Goal: Contribute content

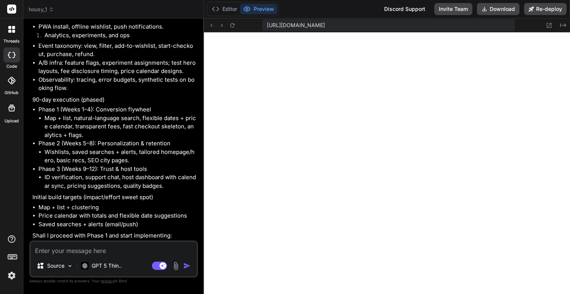
scroll to position [2614, 0]
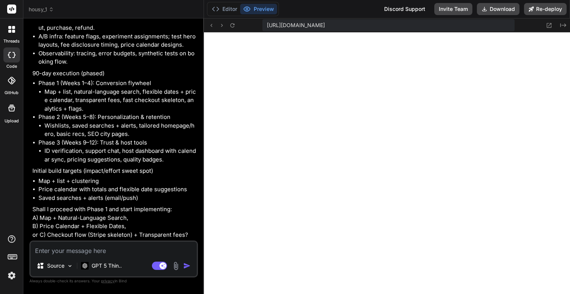
click at [77, 253] on textarea at bounding box center [114, 249] width 166 height 14
type textarea "L"
type textarea "x"
type textarea "Le"
type textarea "x"
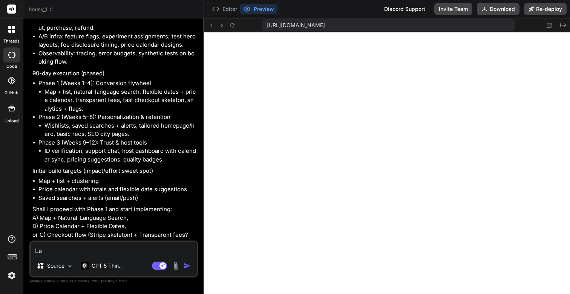
type textarea "Let"
type textarea "x"
type textarea "Lets"
type textarea "x"
type textarea "Lets"
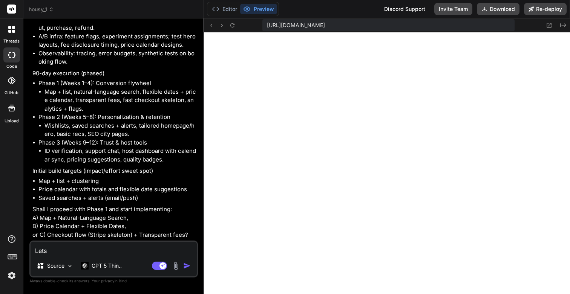
type textarea "x"
type textarea "Lets s"
type textarea "x"
type textarea "Lets st"
type textarea "x"
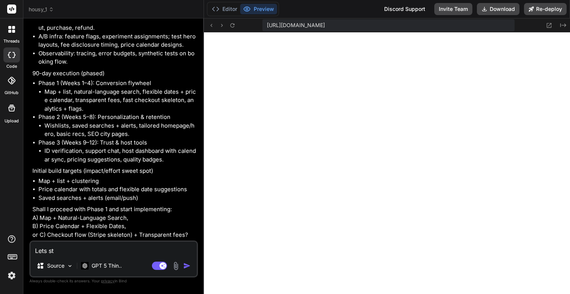
type textarea "Lets str"
type textarea "x"
type textarea "Lets stra"
type textarea "x"
type textarea "Lets strat"
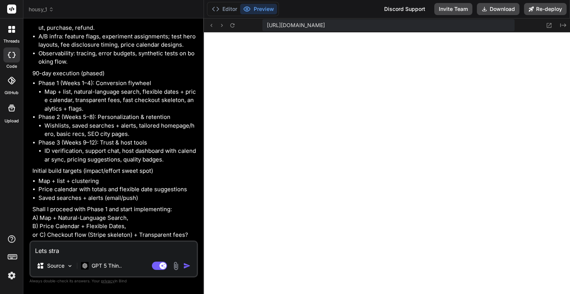
type textarea "x"
type textarea "Lets strate"
type textarea "x"
type textarea "Lets strateg"
type textarea "x"
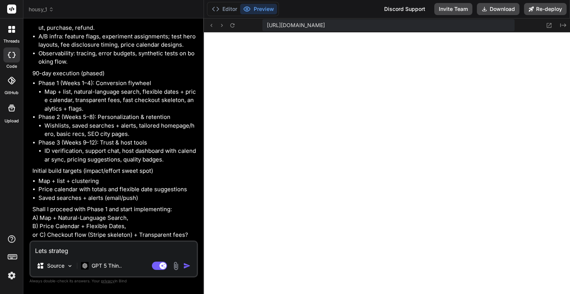
type textarea "Lets strategi"
type textarea "x"
type textarea "Lets strategic"
type textarea "x"
type textarea "Lets strategica"
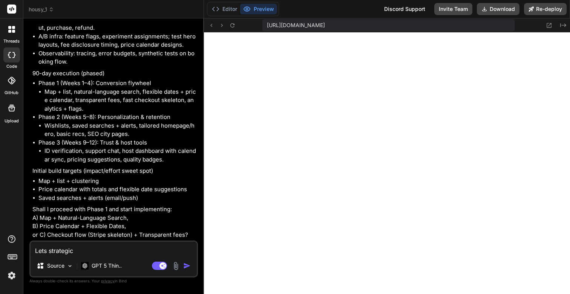
type textarea "x"
type textarea "Lets strategical"
type textarea "x"
type textarea "Lets strategicall"
type textarea "x"
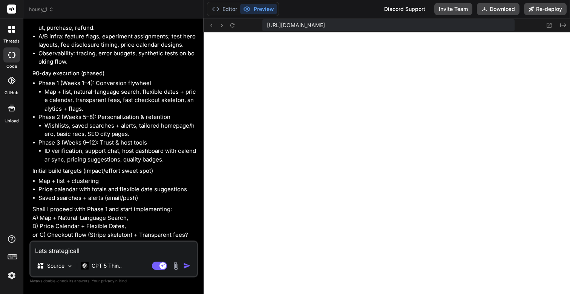
type textarea "Lets strategically"
type textarea "x"
type textarea "Lets strategically"
type textarea "x"
type textarea "Lets strategically b"
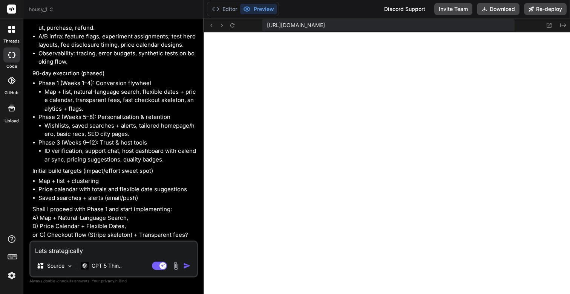
type textarea "x"
type textarea "Lets strategically br"
type textarea "x"
type textarea "Lets strategically bre"
type textarea "x"
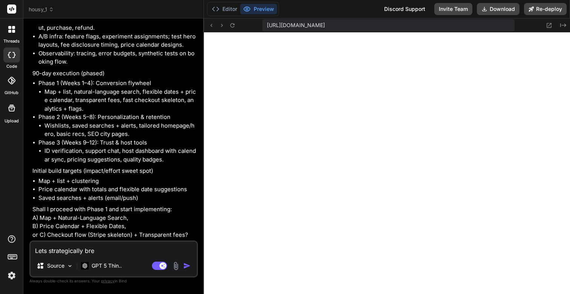
type textarea "Lets strategically brea"
type textarea "x"
type textarea "Lets strategically break"
type textarea "x"
type textarea "Lets strategically break"
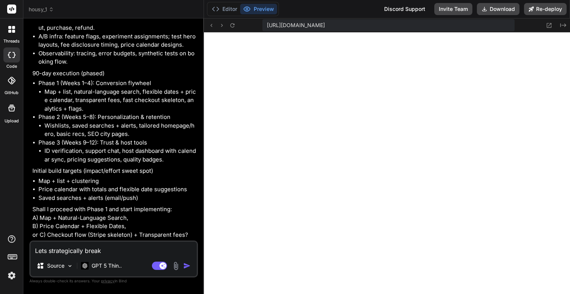
type textarea "x"
type textarea "Lets strategically break t"
type textarea "x"
type textarea "Lets strategically break th"
type textarea "x"
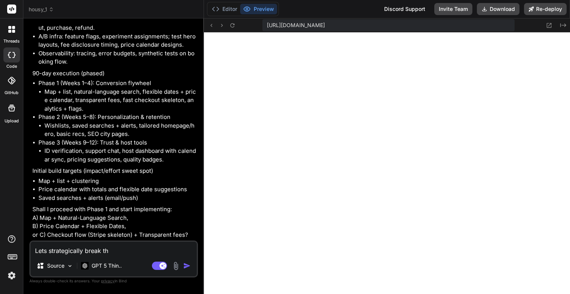
type textarea "Lets strategically break thi"
type textarea "x"
type textarea "Lets strategically break this"
type textarea "x"
type textarea "Lets strategically break this"
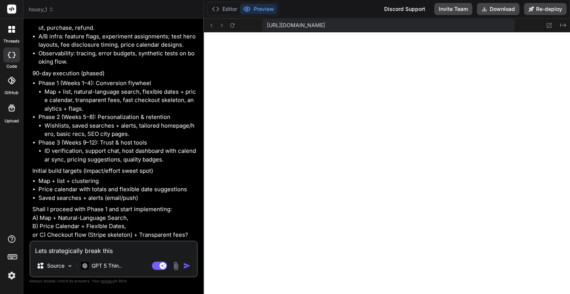
type textarea "x"
type textarea "Lets strategically break this i"
type textarea "x"
type textarea "Lets strategically break this in"
type textarea "x"
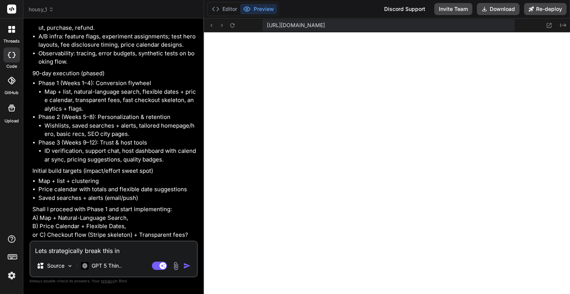
type textarea "Lets strategically break this int"
type textarea "x"
type textarea "Lets strategically break this into"
type textarea "x"
type textarea "Lets strategically break this into"
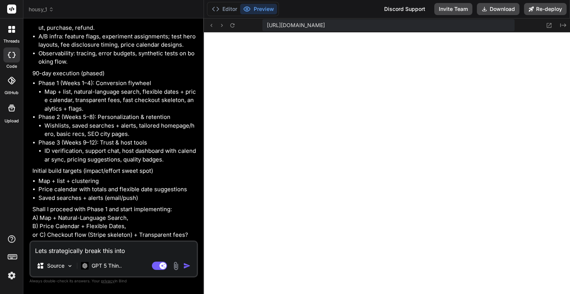
type textarea "x"
type textarea "Lets strategically break this into M"
type textarea "x"
type textarea "Lets strategically break this into Mo"
type textarea "x"
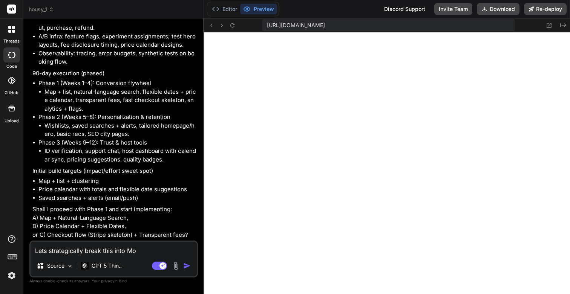
type textarea "Lets strategically break this into Mod"
type textarea "x"
type textarea "Lets strategically break this into Modu"
type textarea "x"
type textarea "Lets strategically break this into Modul"
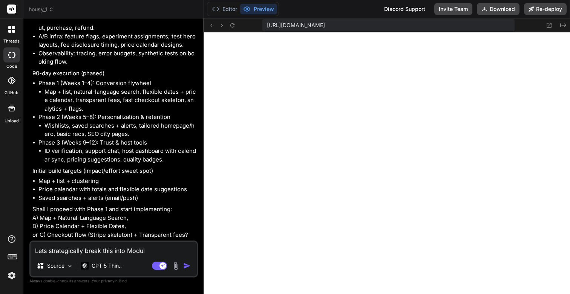
type textarea "x"
type textarea "Lets strategically break this into Module"
type textarea "x"
type textarea "Lets strategically break this into Modules"
type textarea "x"
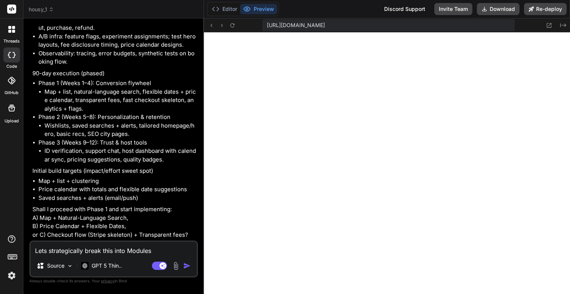
type textarea "Lets strategically break this into Modules"
type textarea "x"
type textarea "Lets strategically break this into Modules"
type textarea "x"
type textarea "Lets strategically break this into Modules"
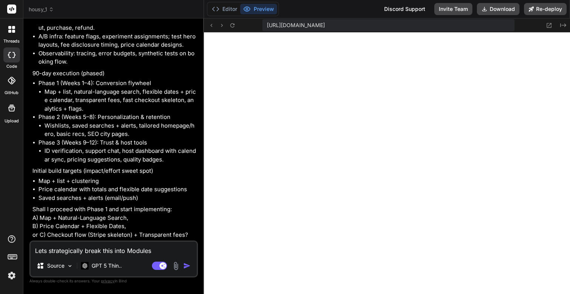
type textarea "x"
type textarea "Lets strategically break this into Modules"
type textarea "x"
type textarea "Lets strategically break this into Modules"
type textarea "x"
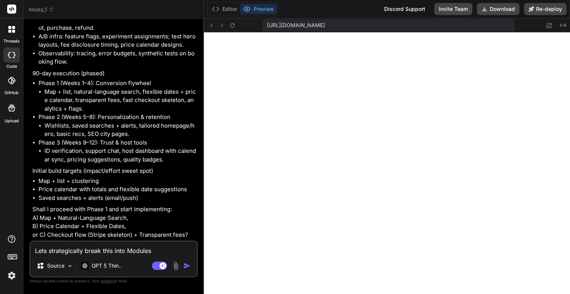
type textarea "Lets strategically break this into Modules o"
type textarea "x"
type textarea "Lets strategically break this into Modules or"
type textarea "x"
type textarea "Lets strategically break this into Modules or"
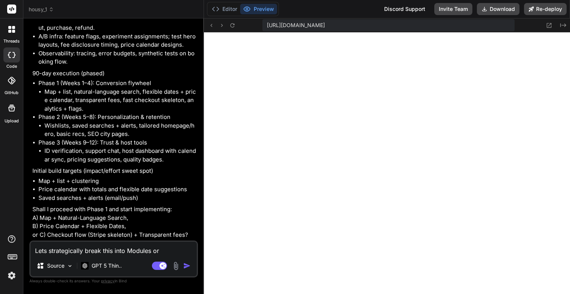
type textarea "x"
type textarea "Lets strategically break this into Modules or P"
type textarea "x"
type textarea "Lets strategically break this into Modules or"
type textarea "x"
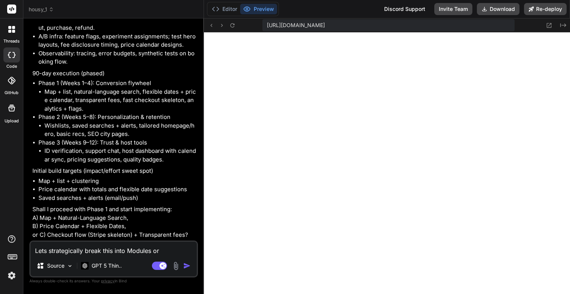
type textarea "Lets strategically break this into Modules or P"
type textarea "x"
type textarea "Lets strategically break this into Modules or Ph"
type textarea "x"
type textarea "Lets strategically break this into Modules or Pha"
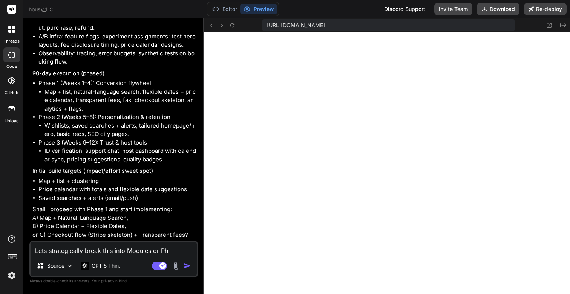
type textarea "x"
type textarea "Lets strategically break this into Modules or Phas"
type textarea "x"
type textarea "Lets strategically break this into Modules or Phase"
type textarea "x"
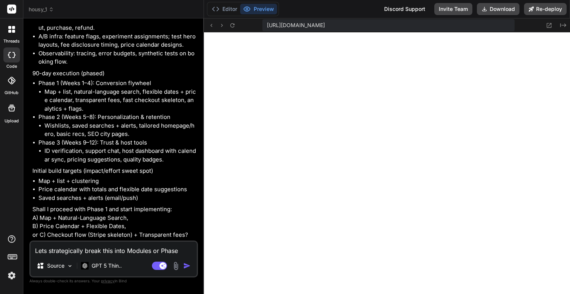
type textarea "Lets strategically break this into Modules or Phases"
type textarea "x"
type textarea "Lets strategically break this into Modules or Phases"
type textarea "x"
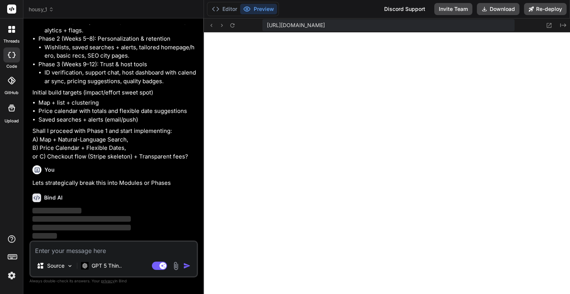
scroll to position [2692, 0]
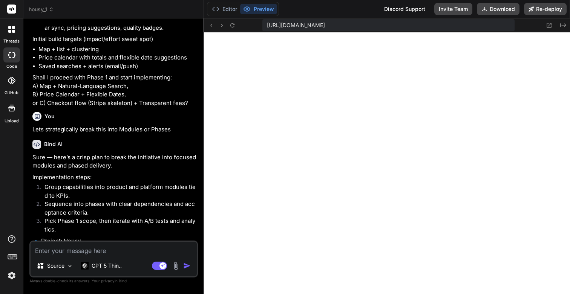
type textarea "x"
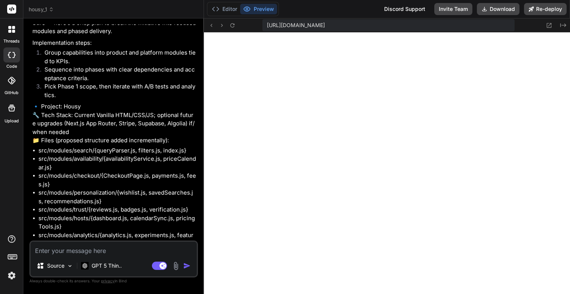
scroll to position [2799, 0]
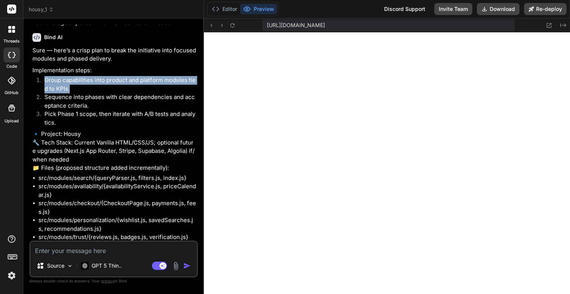
drag, startPoint x: 45, startPoint y: 132, endPoint x: 83, endPoint y: 144, distance: 39.7
click at [83, 93] on li "Group capabilities into product and platform modules tied to KPIs." at bounding box center [117, 84] width 158 height 17
copy li "Group capabilities into product and platform modules tied to KPIs."
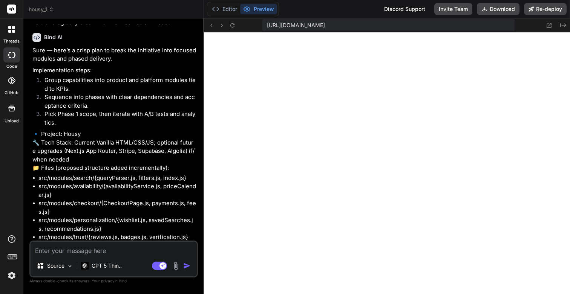
click at [86, 253] on textarea at bounding box center [114, 249] width 166 height 14
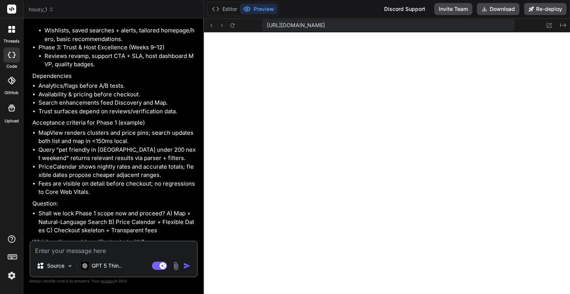
scroll to position [3622, 0]
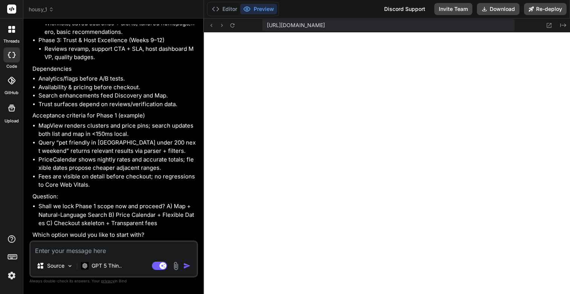
paste textarea "Group capabilities into product and platform modules tied to KPIs."
type textarea "Group capabilities into product and platform modules tied to KPIs."
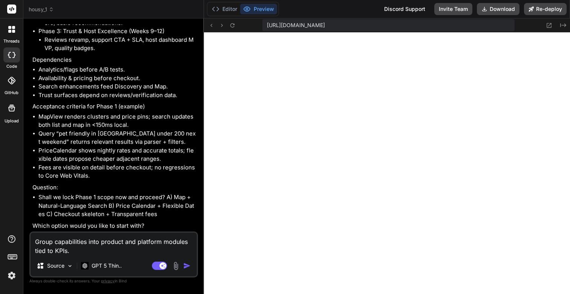
type textarea "x"
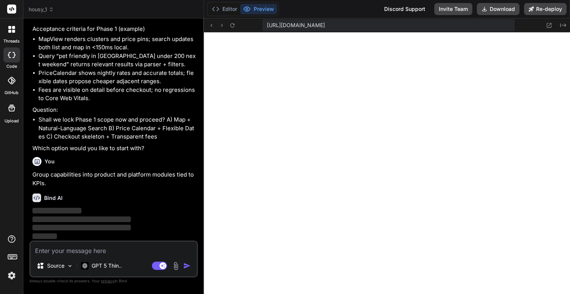
scroll to position [3708, 0]
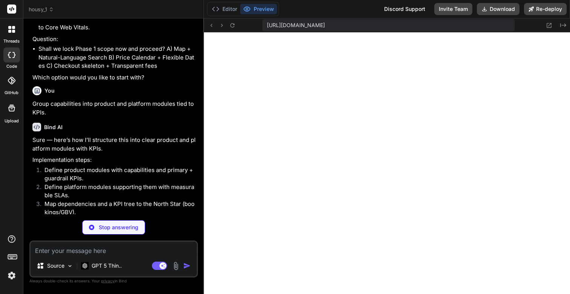
type textarea "x"
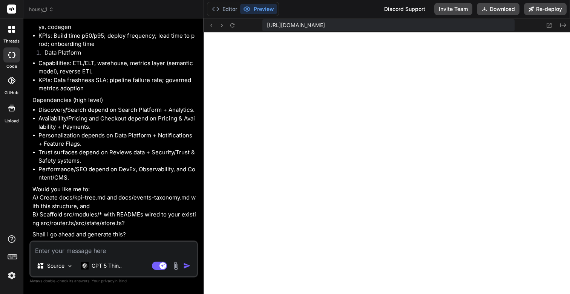
scroll to position [5008, 0]
click at [99, 251] on textarea at bounding box center [114, 249] width 166 height 14
type textarea "Y"
type textarea "x"
type textarea "Ye"
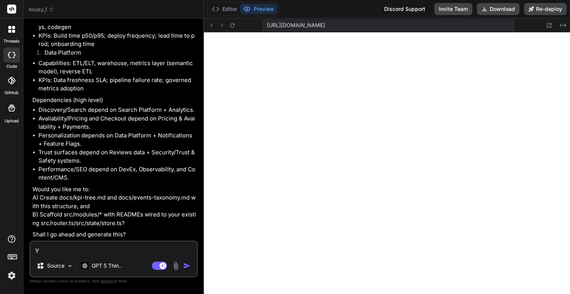
type textarea "x"
type textarea "Yes"
type textarea "x"
type textarea "Yes"
type textarea "x"
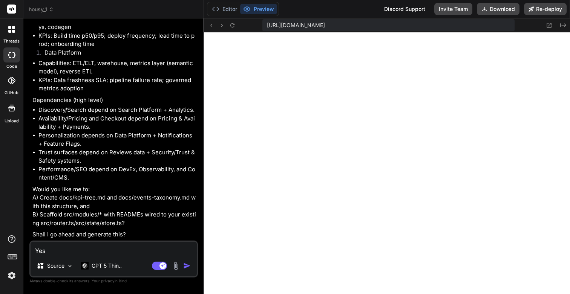
type textarea "Yes p"
type textarea "x"
type textarea "Yes pl"
type textarea "x"
type textarea "Yes ple"
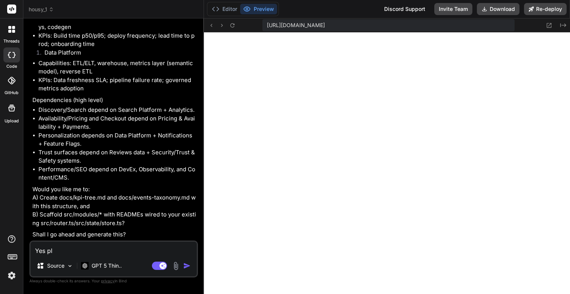
type textarea "x"
type textarea "Yes plea"
type textarea "x"
type textarea "Yes pleas"
type textarea "x"
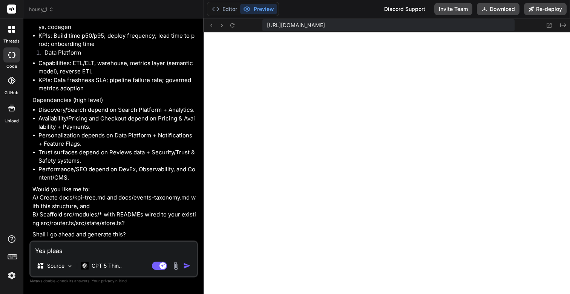
type textarea "Yes please"
type textarea "x"
type textarea "Yes please"
type textarea "x"
type textarea "Yes please d"
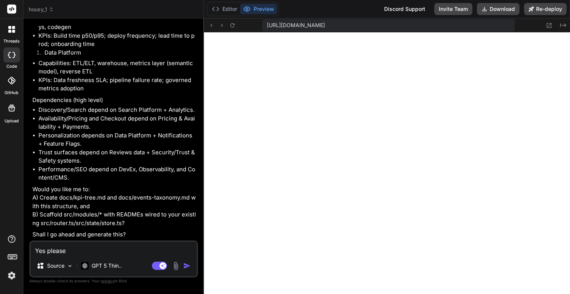
type textarea "x"
type textarea "Yes please do"
type textarea "x"
type textarea "Yes please d"
type textarea "x"
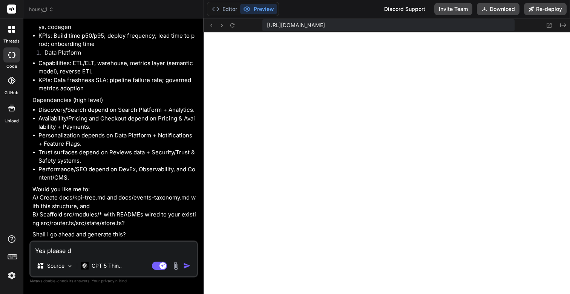
type textarea "Yes please"
type textarea "x"
type textarea "Yes please g"
type textarea "x"
type textarea "Yes please go"
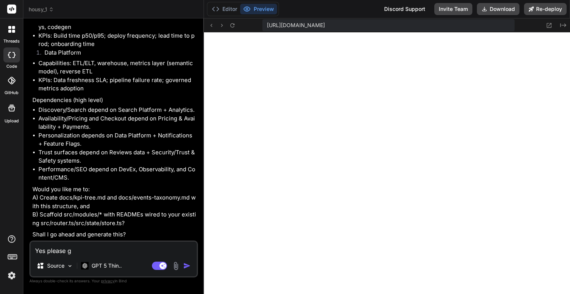
type textarea "x"
type textarea "Yes please go"
type textarea "x"
type textarea "Yes please go a"
type textarea "x"
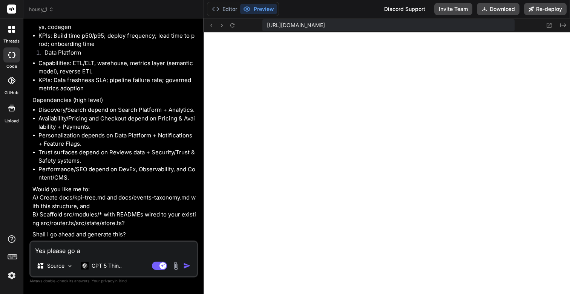
type textarea "Yes please go ah"
type textarea "x"
type textarea "Yes please go ahe"
type textarea "x"
type textarea "Yes please go ahea"
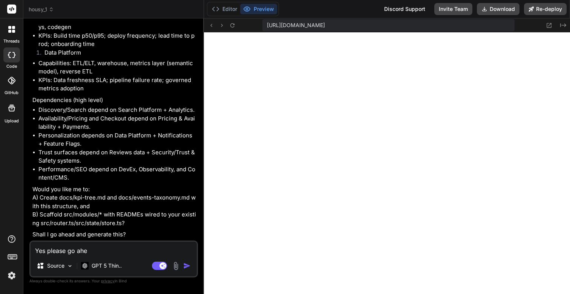
type textarea "x"
type textarea "Yes please go ahead"
type textarea "x"
type textarea "Yes please go ahead."
type textarea "x"
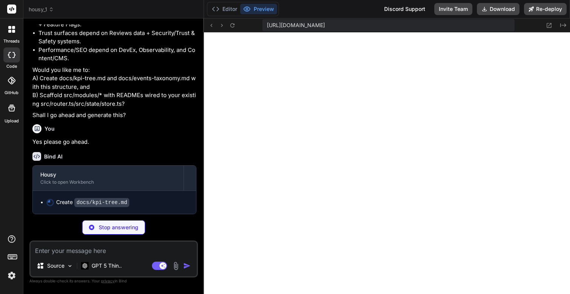
scroll to position [5127, 0]
type textarea "x"
type textarea "- Return rate (7/28d) = users who return in window / previous window active use…"
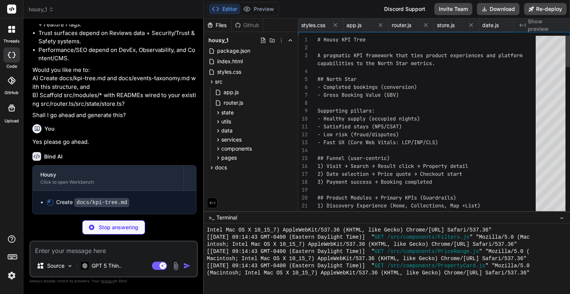
scroll to position [0, 992]
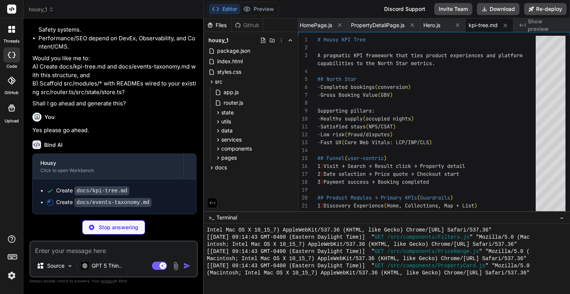
type textarea "x"
type textarea "## Versioning & Governance - events have stable names; add new fields in a back…"
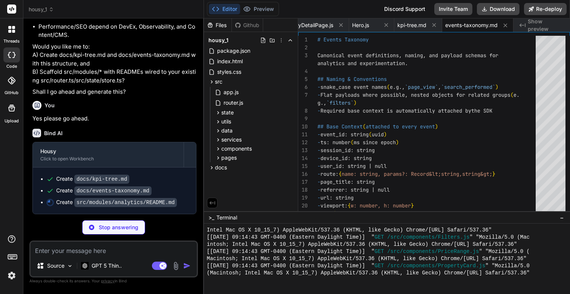
type textarea "x"
type textarea "- featureFlags.ts: boolean rollouts by key (0–100%) - experiments.ts: multi-var…"
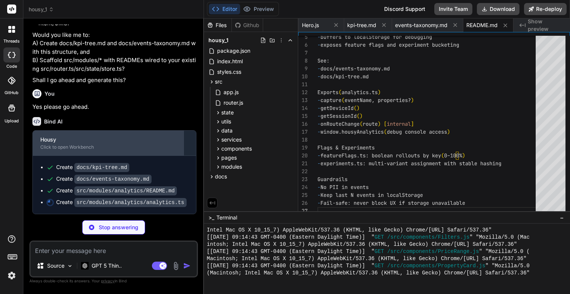
scroll to position [5161, 0]
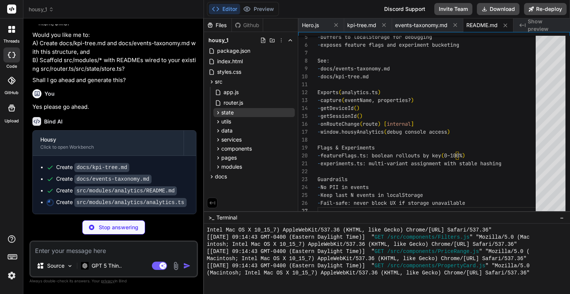
type textarea "x"
type textarea "getSessionId, dump: () => readQueue() };"
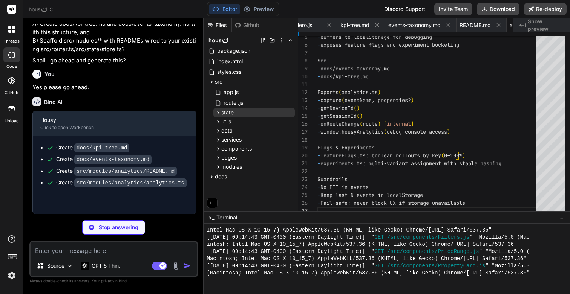
type textarea "x"
type textarea "export function isEnabled(key: string, rollout: number): boolean { const dev = …"
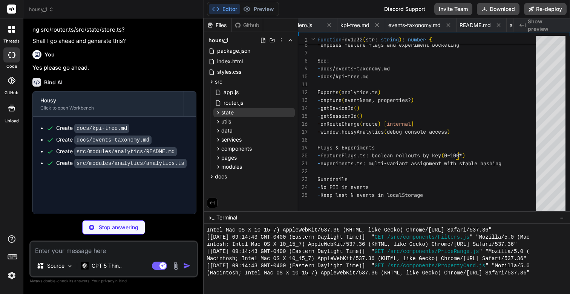
type textarea "x"
type textarea "if (bucket &lt; cumulative) return { key: variants[i], index: i }; } // Edge bu…"
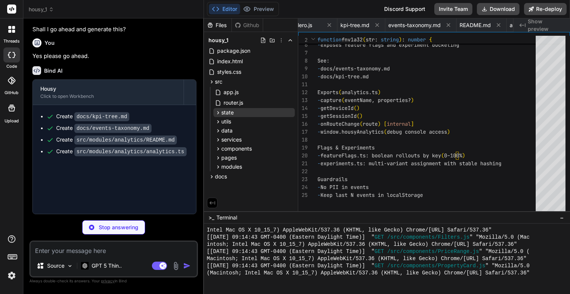
type textarea "x"
type textarea "Events - search_performed { query, filters, result_count } - filter_applied { f…"
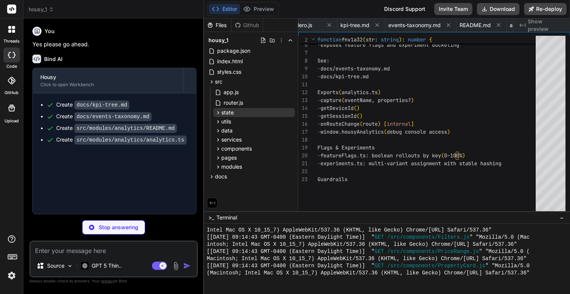
type textarea "x"
type textarea "- checkout_started Acceptance Criteria - Accurate totals with transparent fees …"
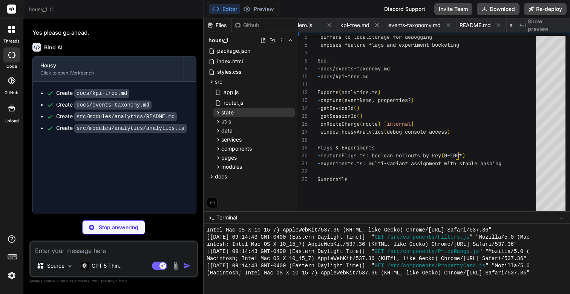
type textarea "x"
type textarea "- booking_completed Acceptance Criteria - Fees are visible on detail page prior…"
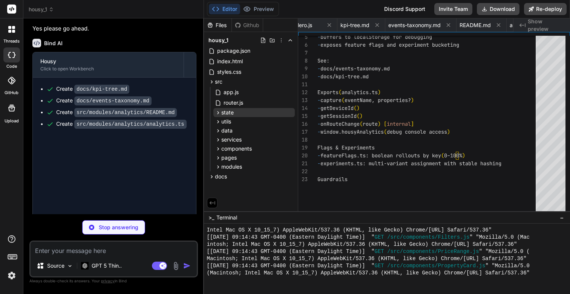
type textarea "x"
type textarea "- saved_search_created - home_viewed (tailored) Acceptance Criteria - Non-logge…"
type textarea "x"
type textarea "- Clear rating signals on detail page - Authenticity and safety messaging witho…"
type textarea "x"
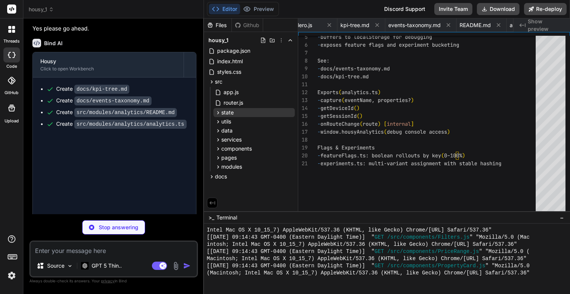
type textarea "x"
type textarea "// Notify layout/analytics listeners window.dispatchEvent(new CustomEvent('rout…"
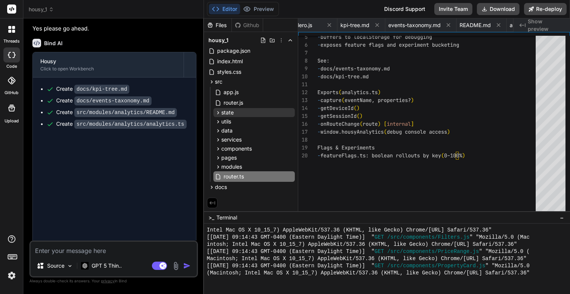
type textarea "x"
